Goal: Transaction & Acquisition: Purchase product/service

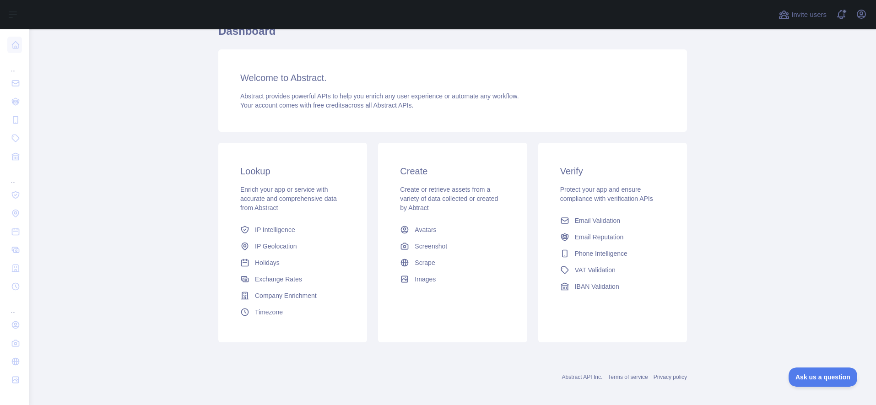
scroll to position [93, 0]
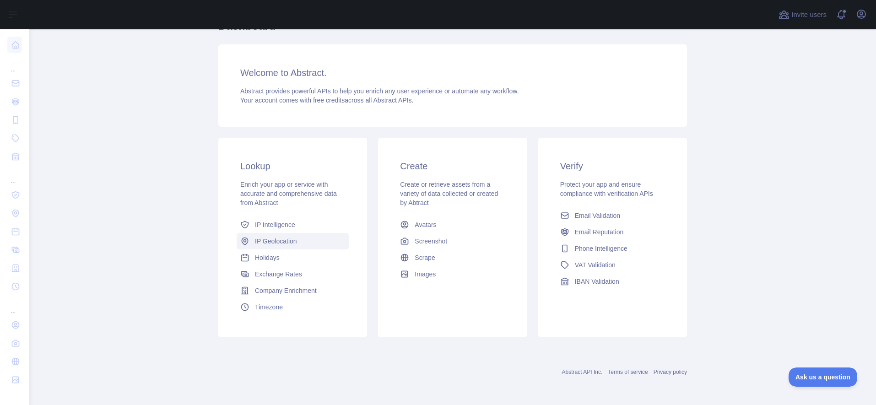
click at [283, 245] on span "IP Geolocation" at bounding box center [276, 241] width 42 height 9
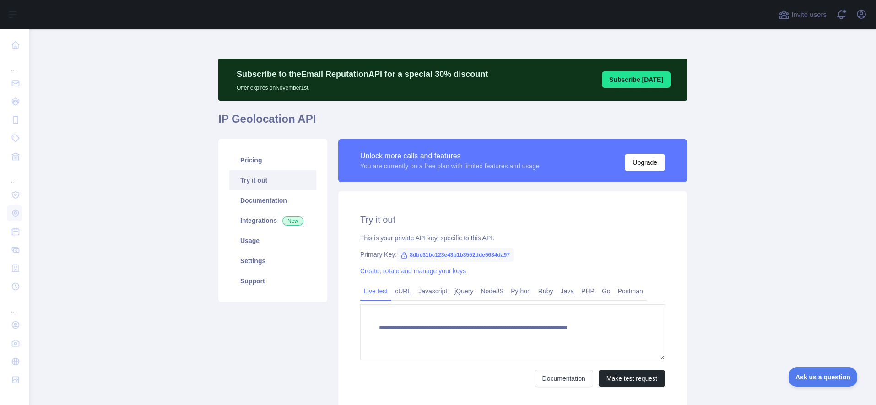
type textarea "**********"
click at [640, 163] on button "Upgrade" at bounding box center [645, 162] width 40 height 17
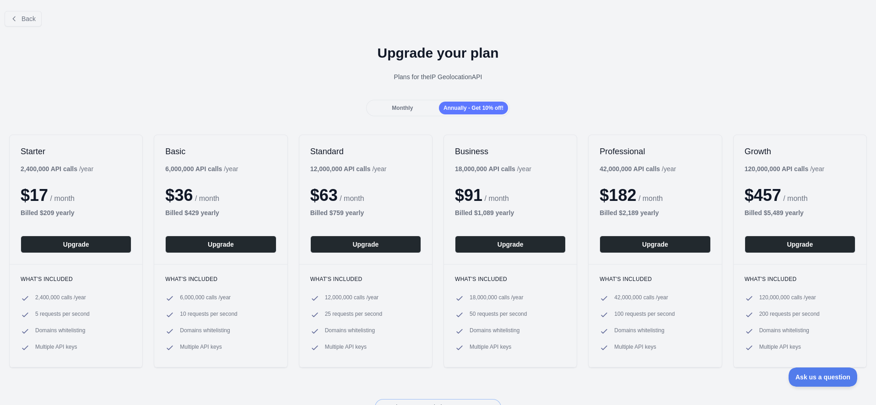
click at [406, 109] on span "Monthly" at bounding box center [402, 108] width 21 height 6
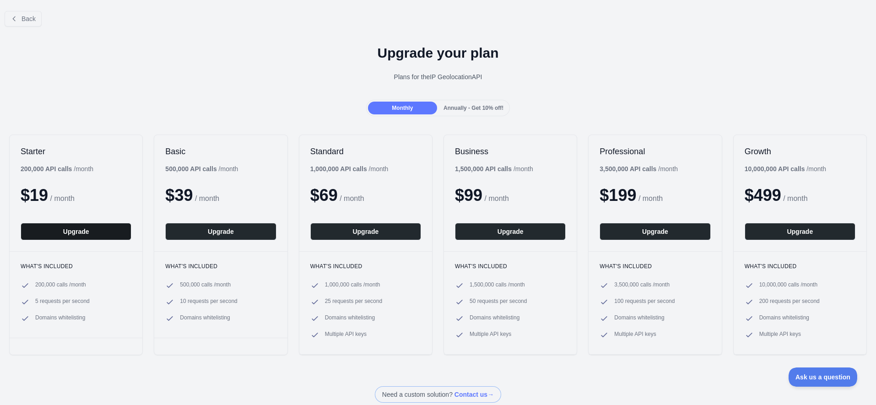
click at [92, 234] on button "Upgrade" at bounding box center [76, 231] width 111 height 17
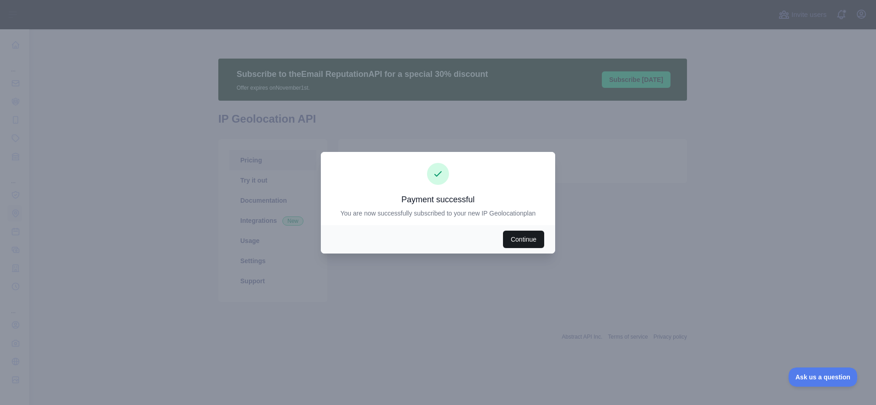
click at [517, 241] on button "Continue" at bounding box center [523, 239] width 41 height 17
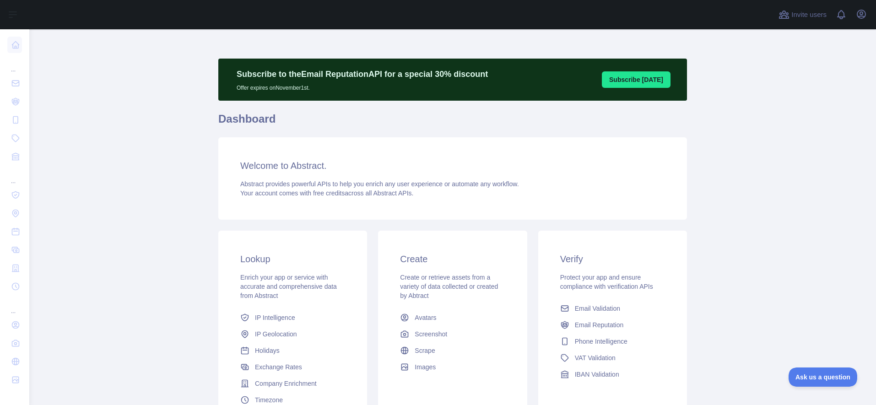
drag, startPoint x: 116, startPoint y: 150, endPoint x: 136, endPoint y: 156, distance: 21.0
click at [116, 150] on main "Subscribe to the Email Reputation API for a special 30 % discount Offer expires…" at bounding box center [452, 217] width 847 height 376
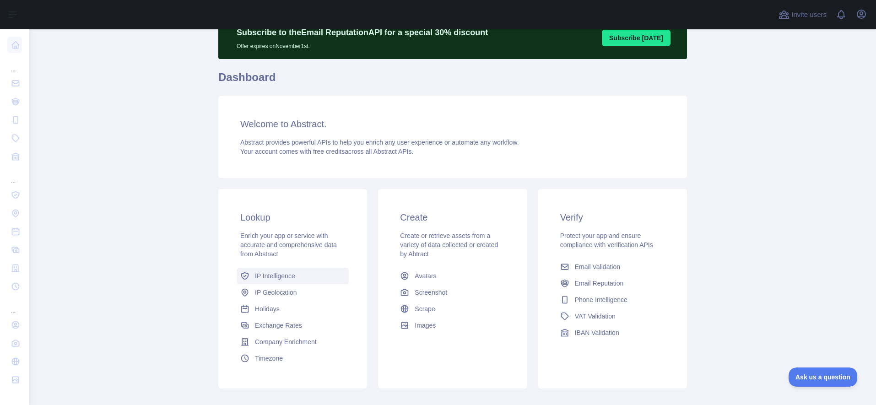
scroll to position [46, 0]
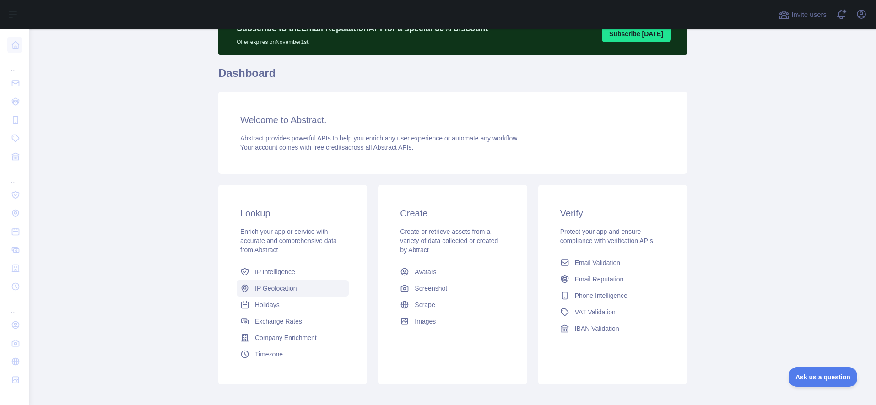
click at [288, 291] on span "IP Geolocation" at bounding box center [276, 288] width 42 height 9
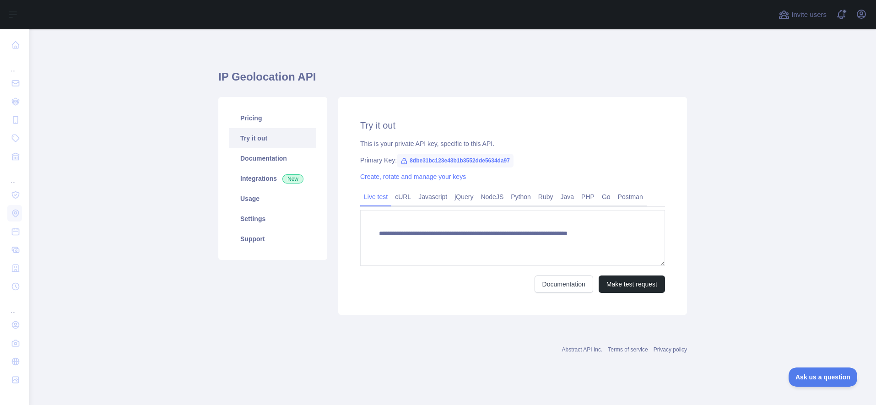
type textarea "**********"
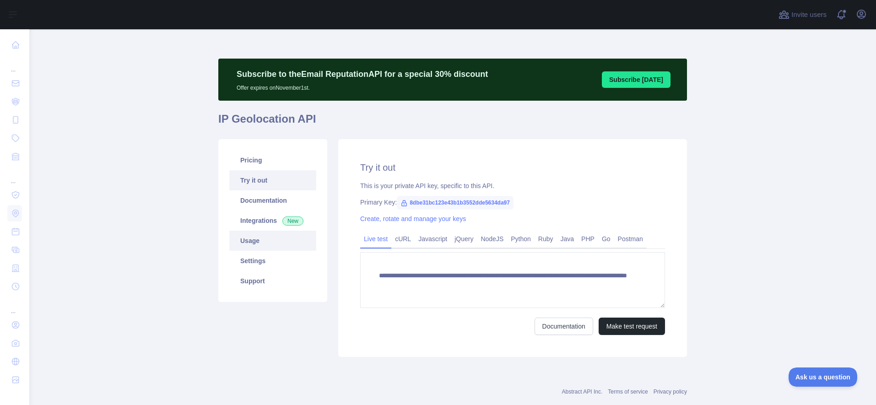
click at [261, 240] on link "Usage" at bounding box center [272, 241] width 87 height 20
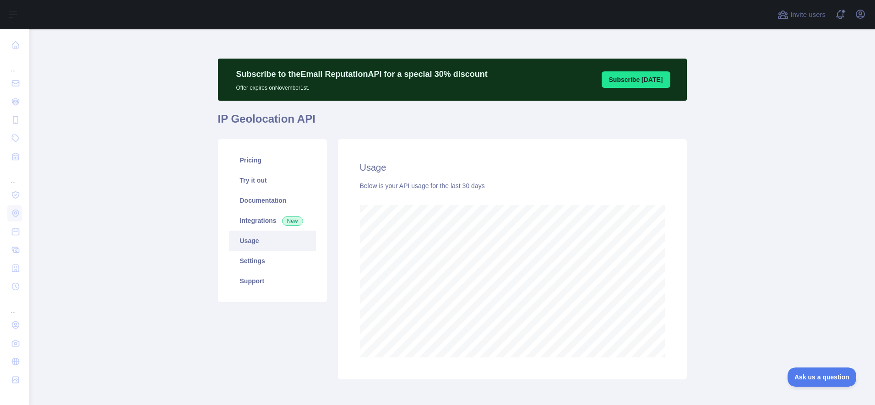
scroll to position [457496, 457026]
